Goal: Information Seeking & Learning: Learn about a topic

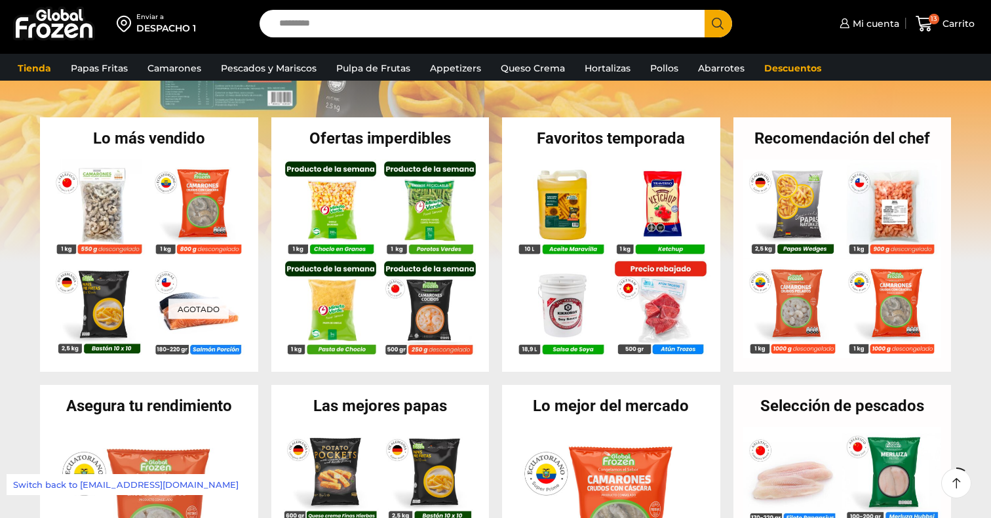
scroll to position [272, 0]
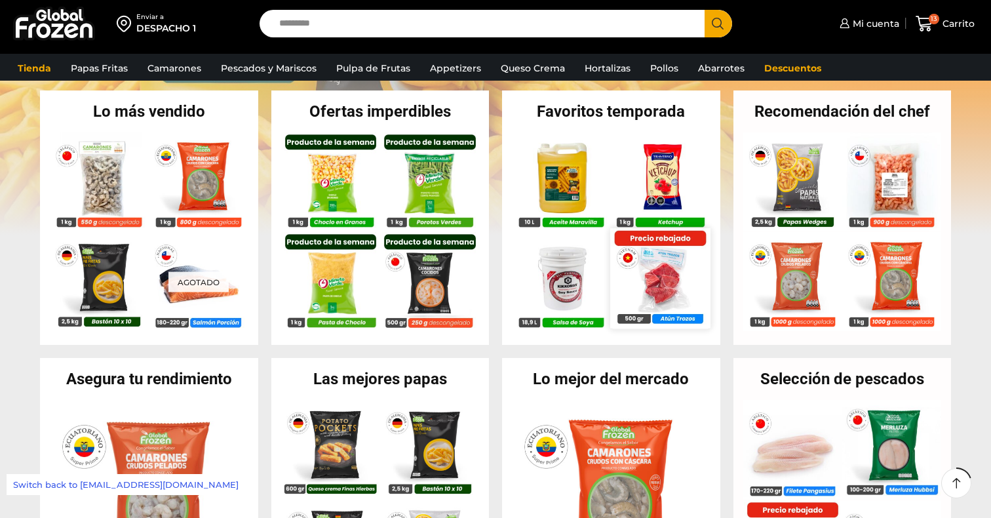
click at [660, 282] on img at bounding box center [661, 278] width 100 height 100
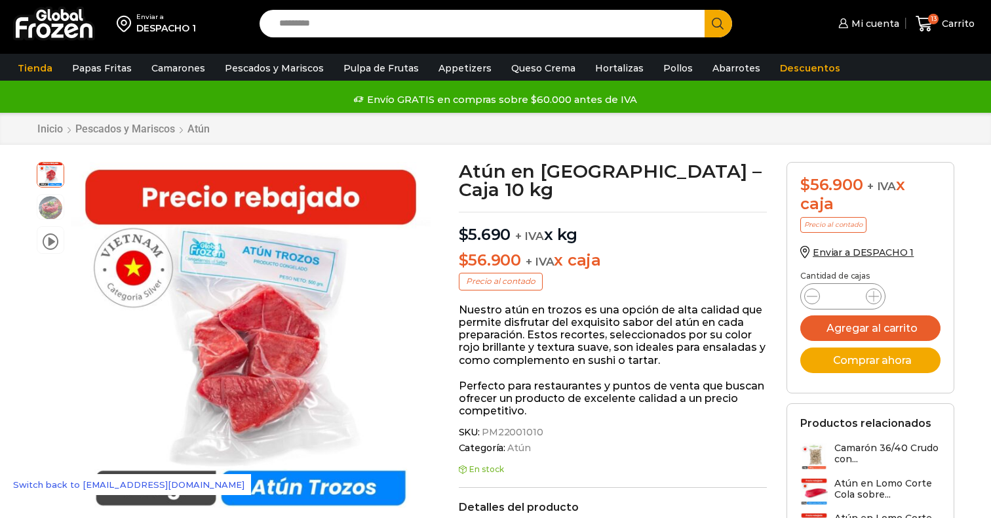
click at [911, 139] on div "Inicio Pescados y Mariscos Atún" at bounding box center [495, 129] width 991 height 32
click at [45, 23] on img at bounding box center [54, 24] width 82 height 34
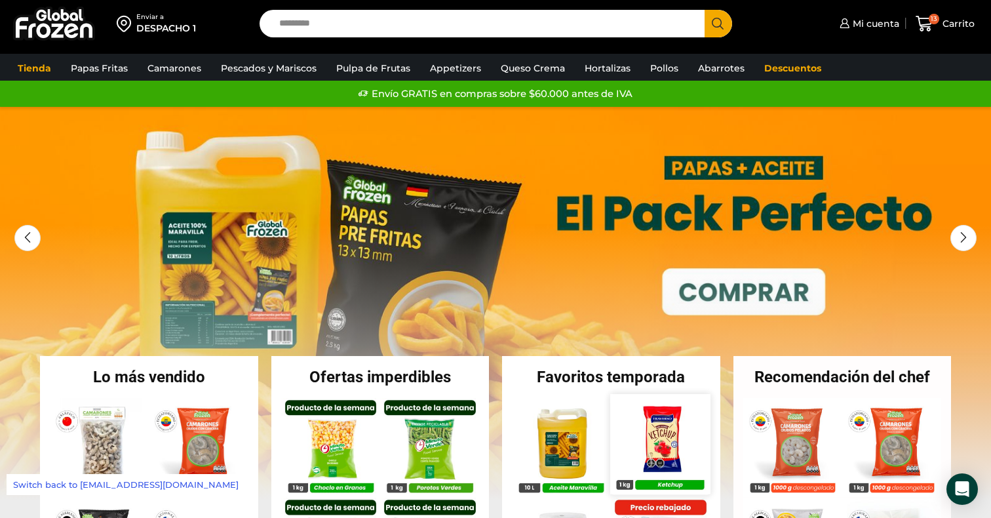
click at [670, 437] on img at bounding box center [661, 444] width 100 height 100
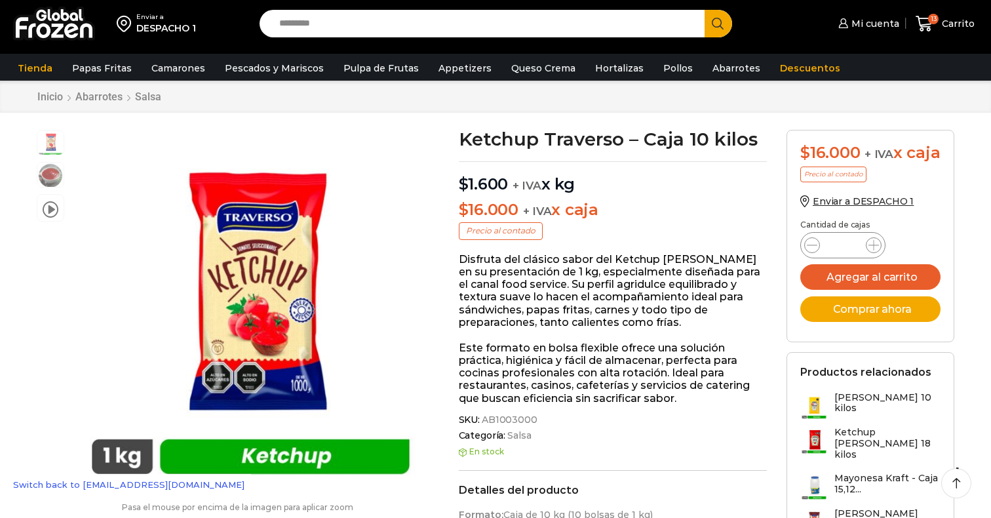
scroll to position [35, 0]
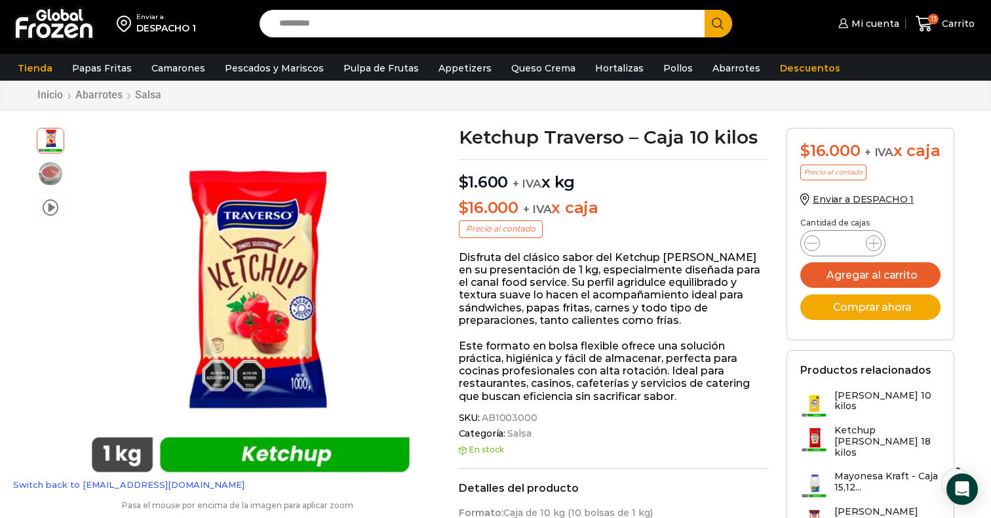
click at [41, 24] on img at bounding box center [54, 24] width 82 height 34
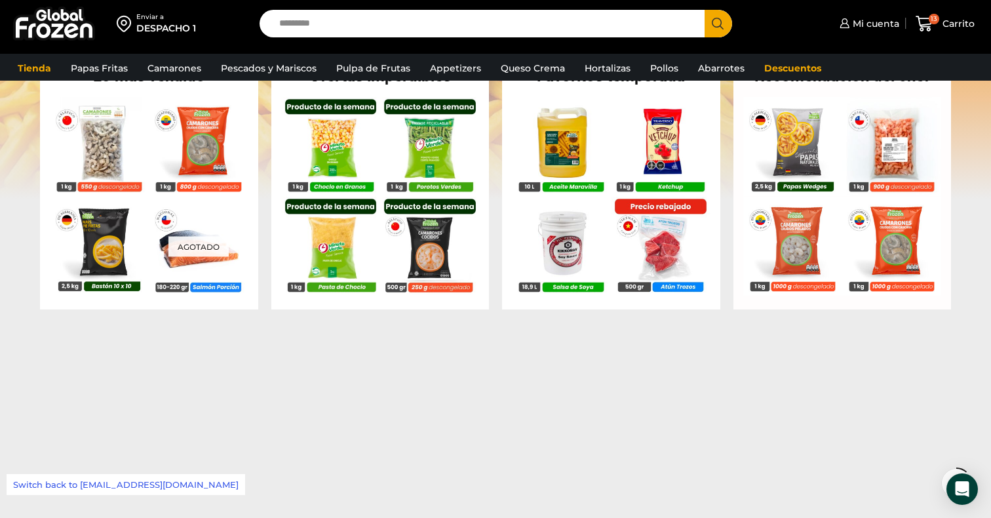
scroll to position [363, 0]
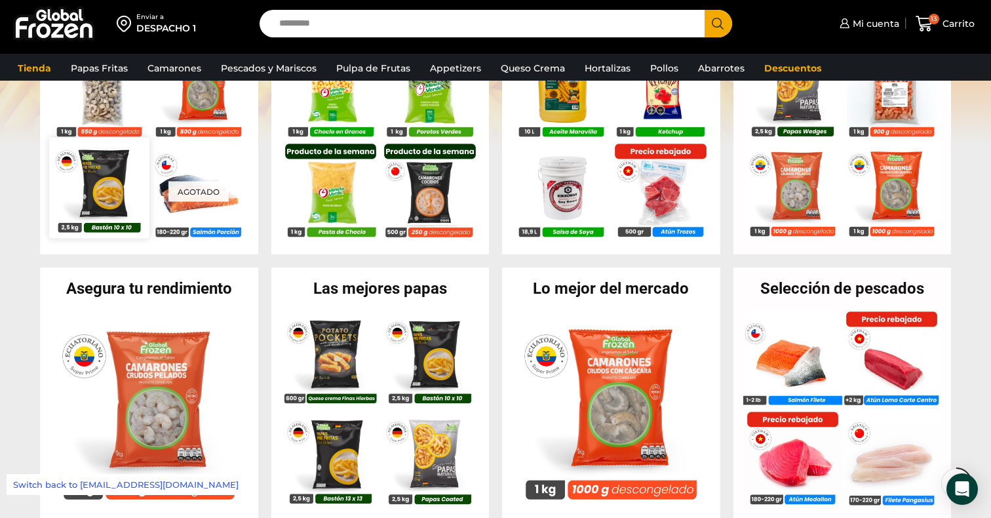
click at [106, 197] on img at bounding box center [99, 188] width 100 height 100
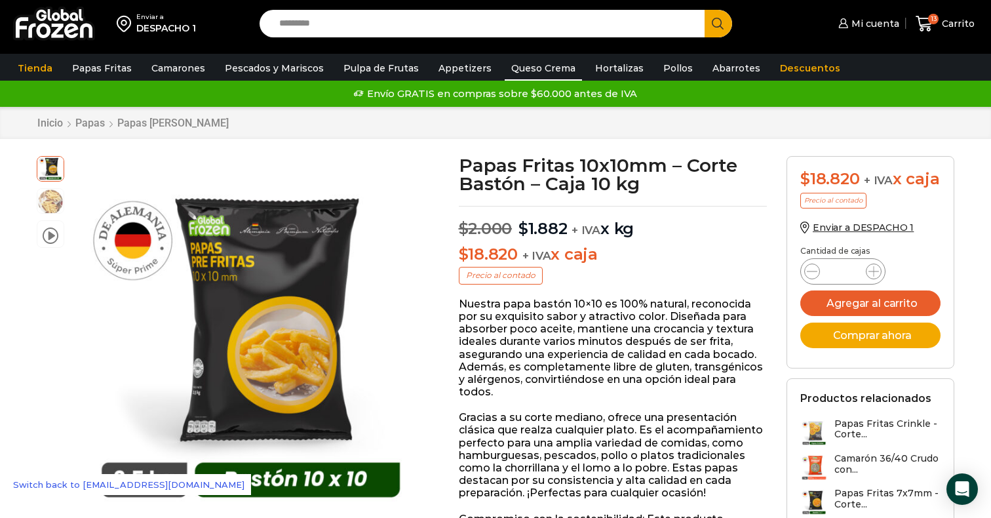
click at [511, 62] on link "Queso Crema" at bounding box center [543, 68] width 77 height 25
